Goal: Navigation & Orientation: Find specific page/section

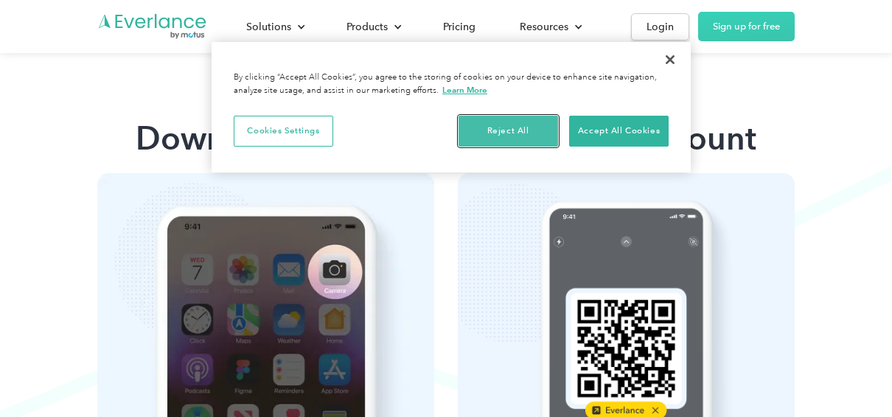
click at [497, 124] on button "Reject All" at bounding box center [507, 131] width 99 height 31
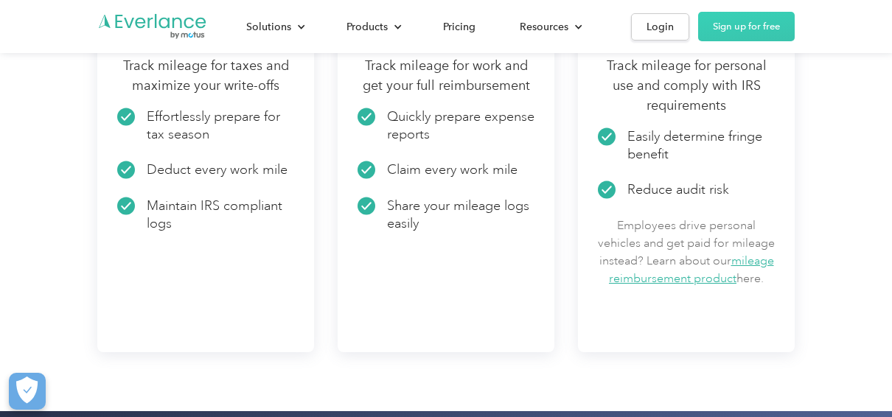
scroll to position [1882, 0]
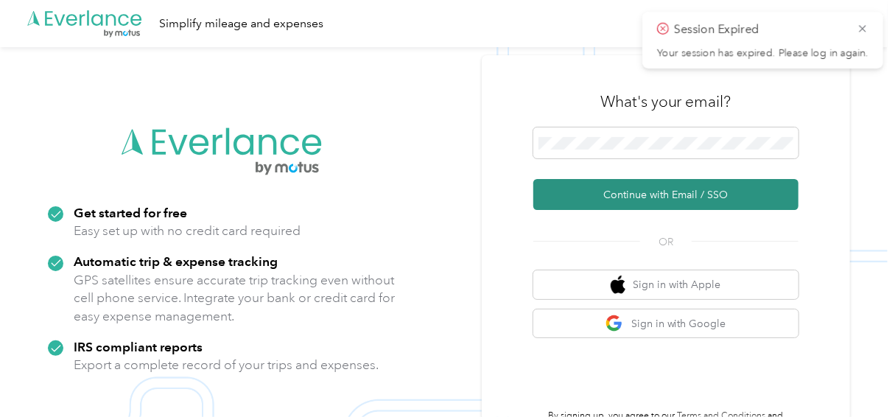
click at [645, 203] on button "Continue with Email / SSO" at bounding box center [665, 194] width 265 height 31
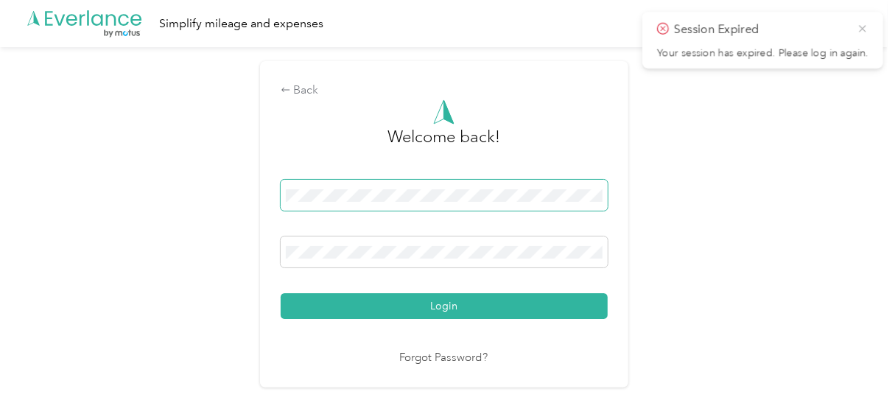
click at [864, 29] on icon at bounding box center [862, 28] width 7 height 7
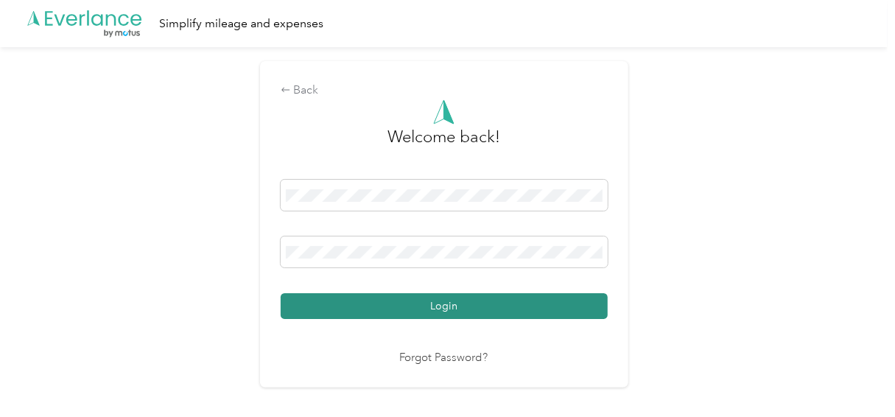
click at [483, 299] on button "Login" at bounding box center [444, 306] width 327 height 26
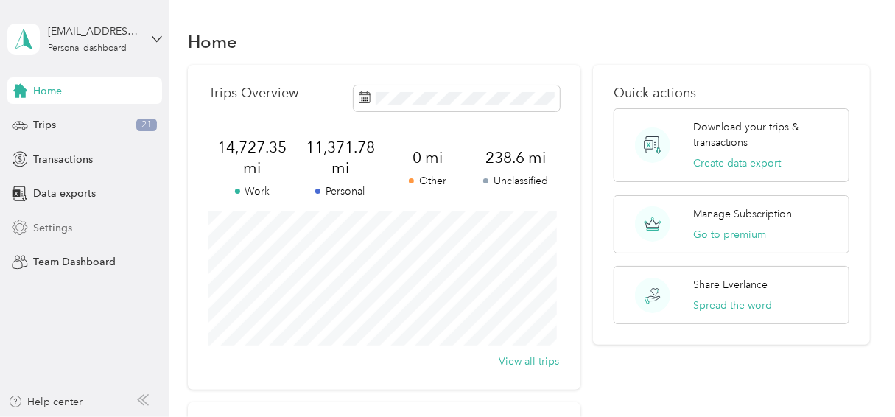
click at [60, 226] on span "Settings" at bounding box center [52, 227] width 39 height 15
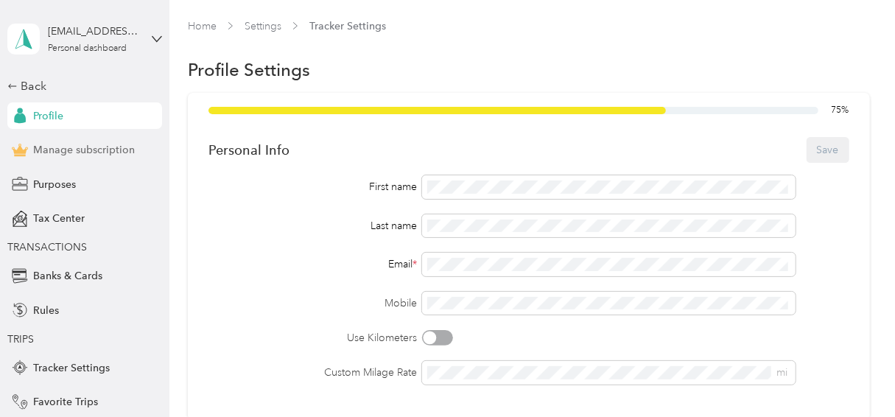
click at [103, 162] on div "Manage subscription" at bounding box center [84, 150] width 155 height 27
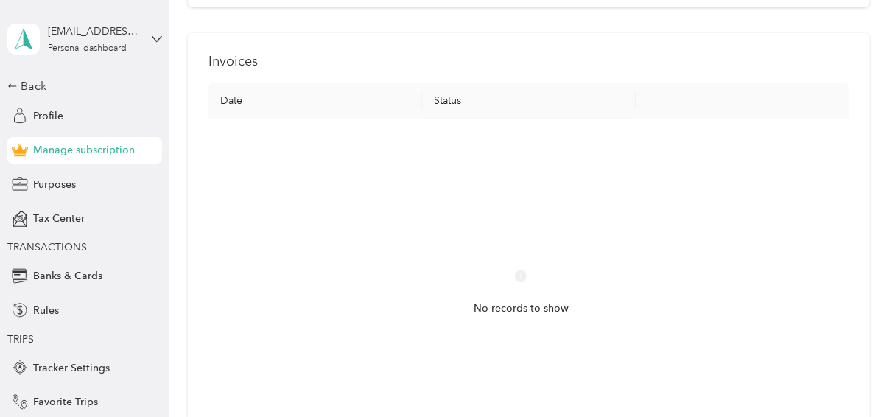
scroll to position [625, 0]
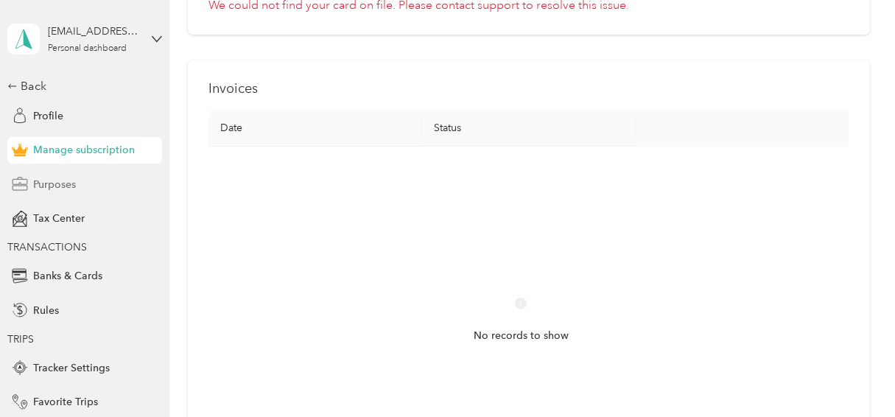
click at [71, 175] on div "Purposes" at bounding box center [84, 184] width 155 height 27
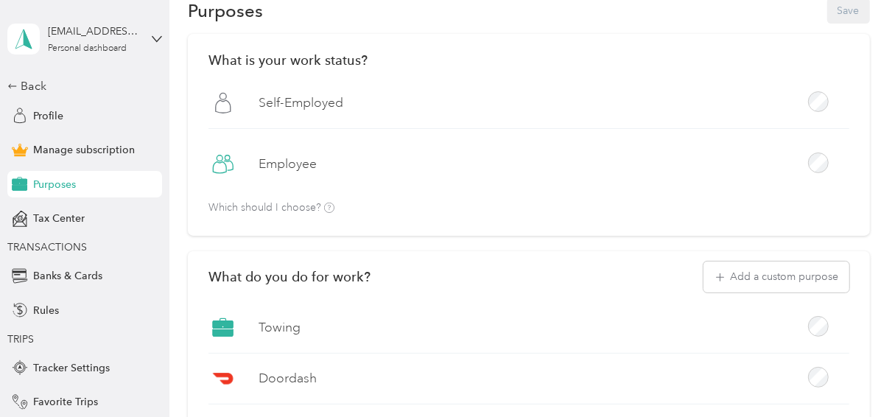
scroll to position [53, 0]
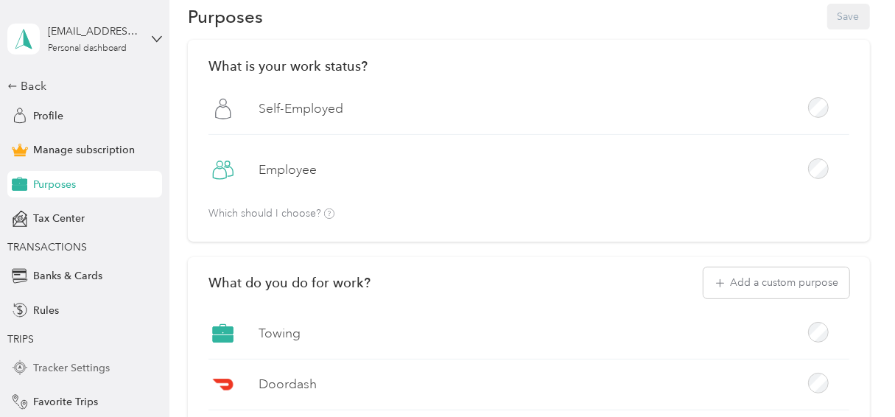
click at [73, 364] on span "Tracker Settings" at bounding box center [71, 367] width 77 height 15
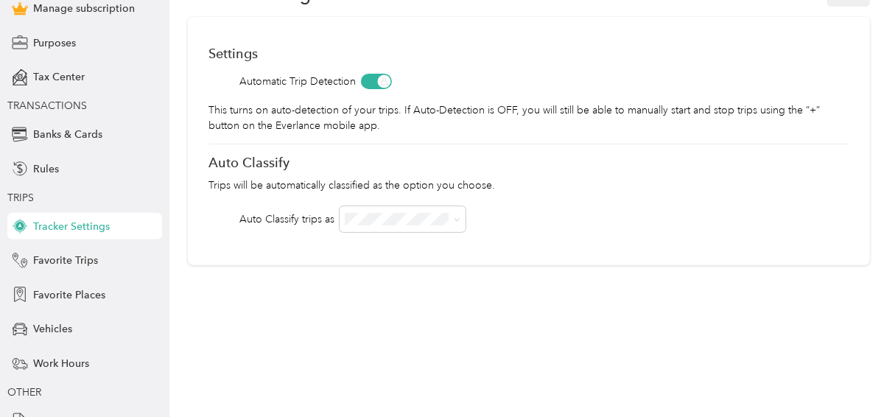
scroll to position [195, 0]
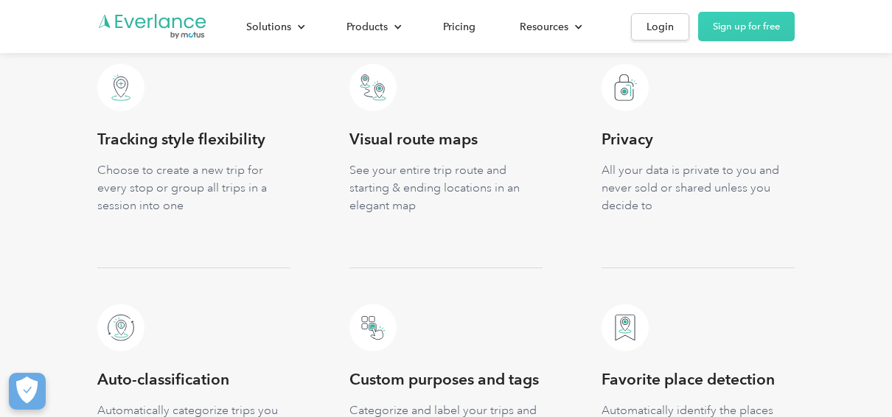
scroll to position [827, 0]
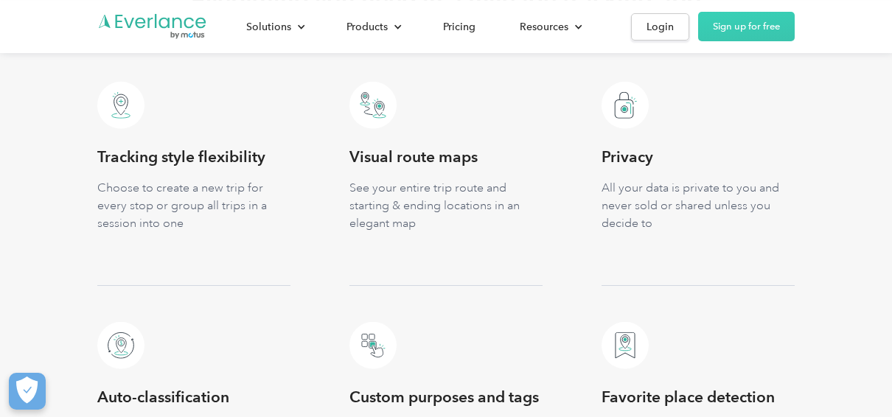
click at [130, 97] on img at bounding box center [120, 105] width 47 height 48
click at [159, 155] on h3 "Tracking style flexibility" at bounding box center [193, 157] width 193 height 21
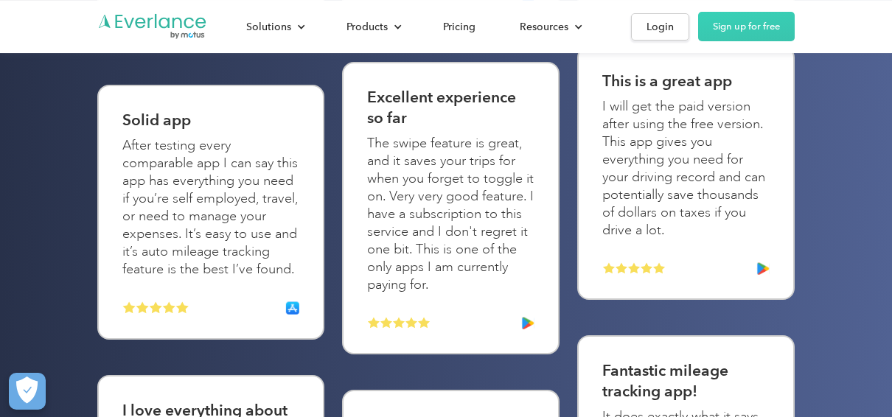
scroll to position [2651, 0]
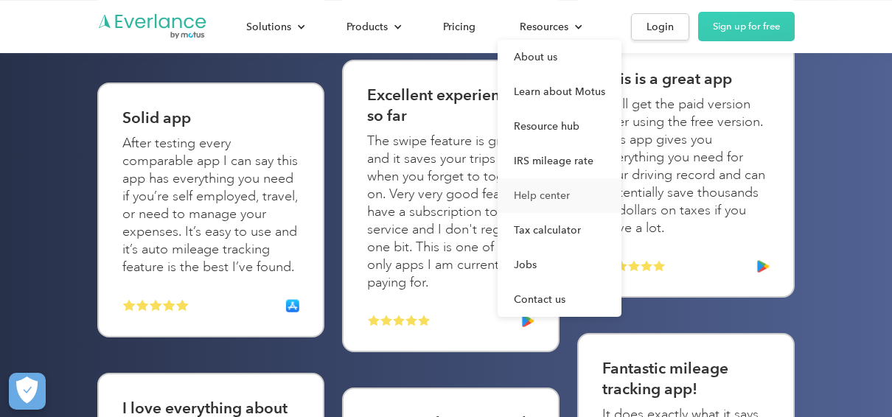
click at [539, 193] on link "Help center" at bounding box center [559, 195] width 124 height 35
